Goal: Use online tool/utility: Utilize a website feature to perform a specific function

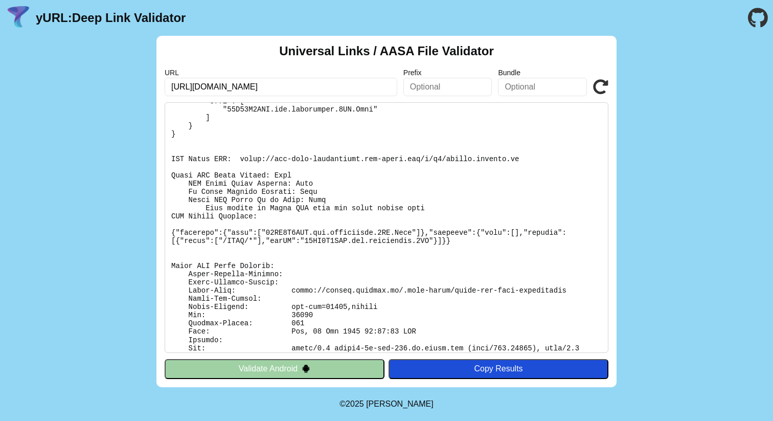
scroll to position [207, 0]
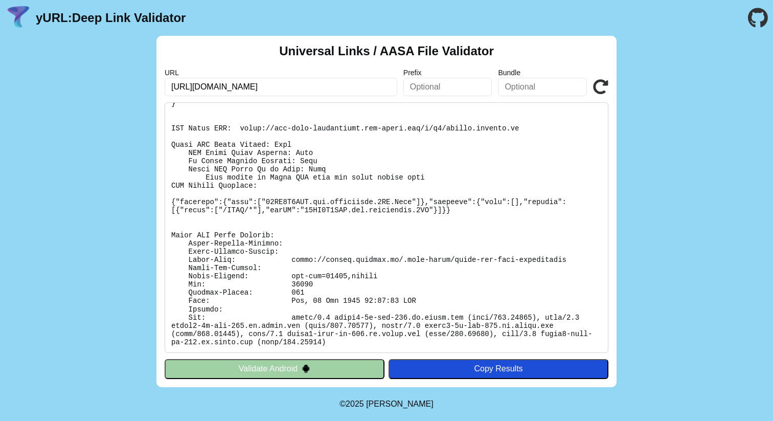
click at [598, 90] on icon at bounding box center [600, 86] width 15 height 15
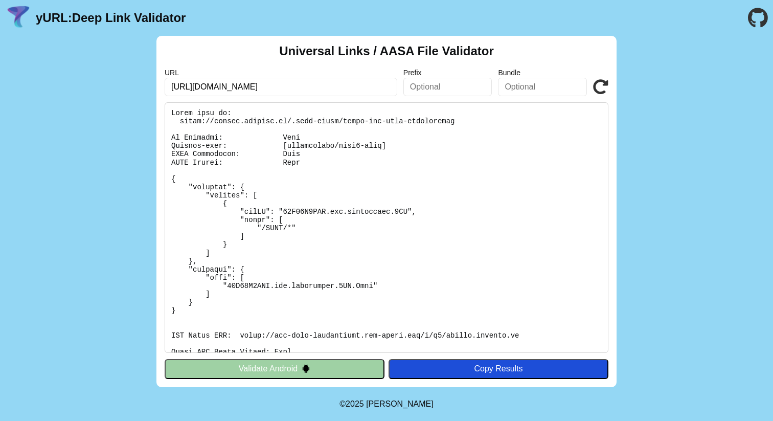
scroll to position [207, 0]
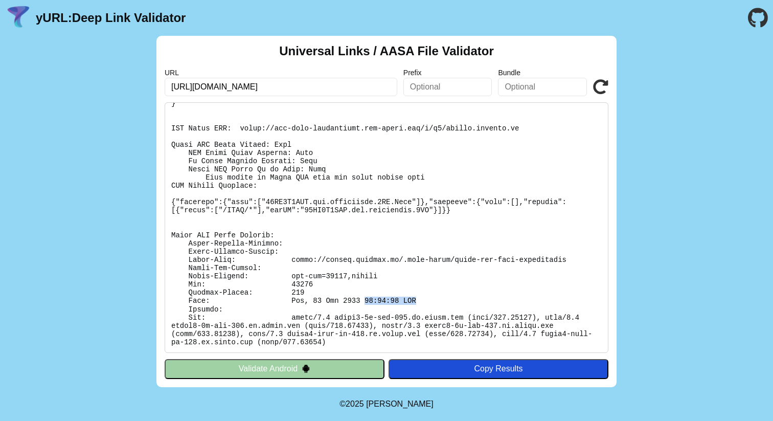
drag, startPoint x: 366, startPoint y: 300, endPoint x: 438, endPoint y: 300, distance: 72.1
click at [438, 300] on pre at bounding box center [387, 227] width 444 height 251
copy pre "12:28:14 GMT"
click at [304, 282] on pre at bounding box center [387, 227] width 444 height 251
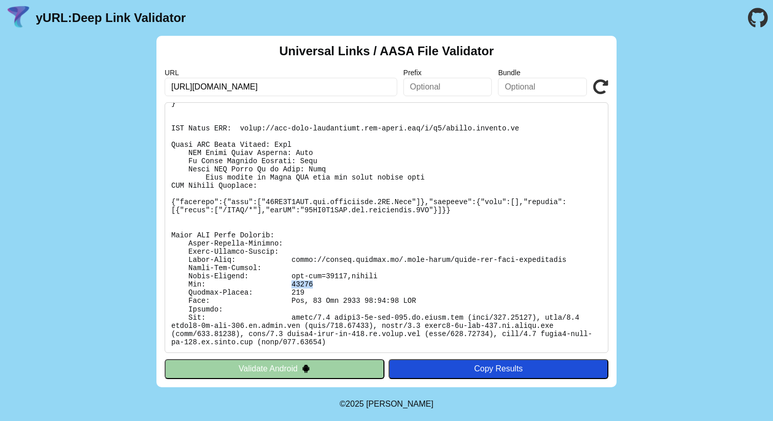
copy pre "20339"
click at [343, 262] on pre at bounding box center [387, 227] width 444 height 251
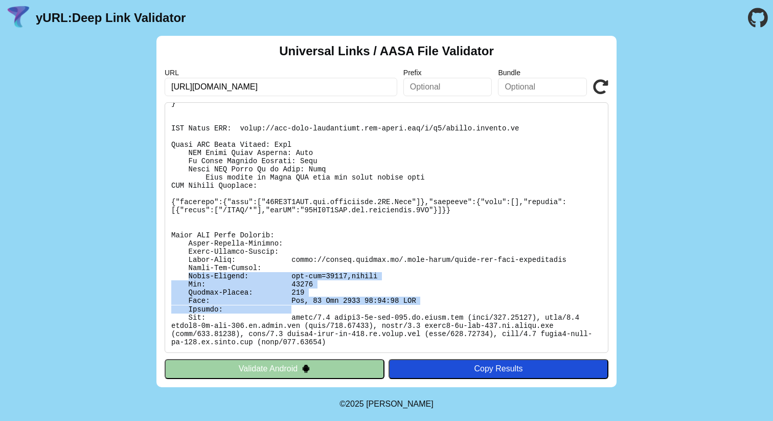
drag, startPoint x: 187, startPoint y: 273, endPoint x: 433, endPoint y: 307, distance: 248.3
click at [433, 307] on pre at bounding box center [387, 227] width 444 height 251
copy pre "Cache-Control: max-age=21600,public Age: 20339 Content-Length: 157 Date: [DATE]…"
